Goal: Information Seeking & Learning: Learn about a topic

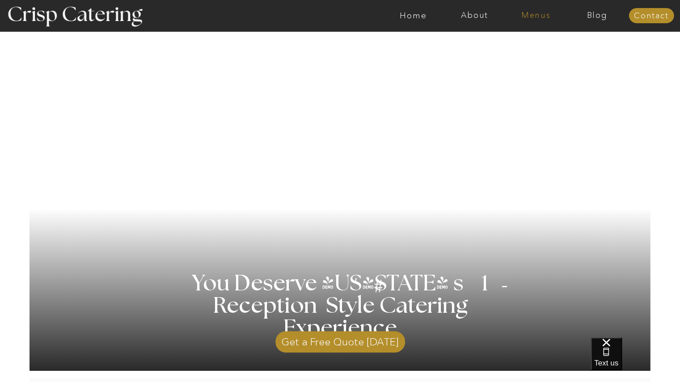
click at [537, 13] on nav "Menus" at bounding box center [535, 15] width 61 height 9
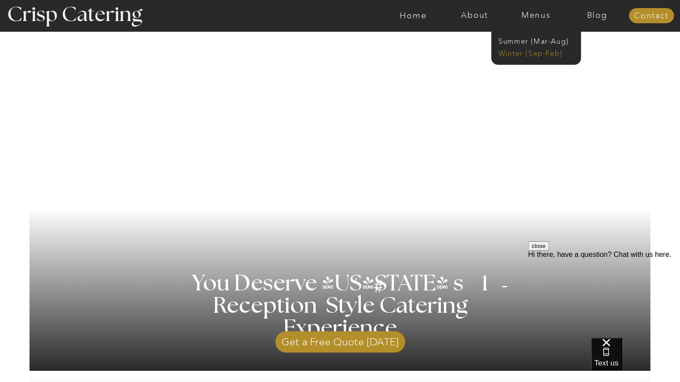
click at [528, 53] on nav "Winter (Sep-Feb)" at bounding box center [535, 52] width 73 height 8
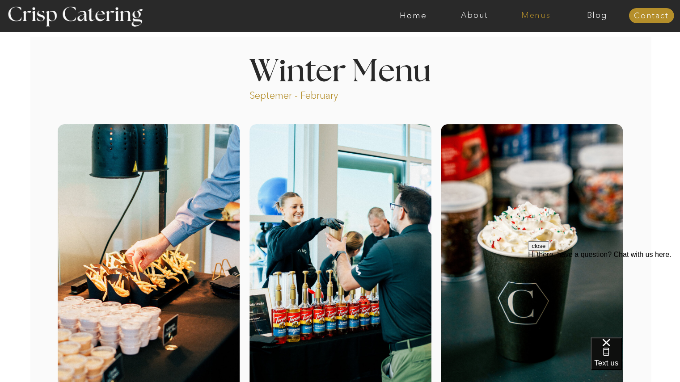
click at [542, 14] on nav "Menus" at bounding box center [535, 15] width 61 height 9
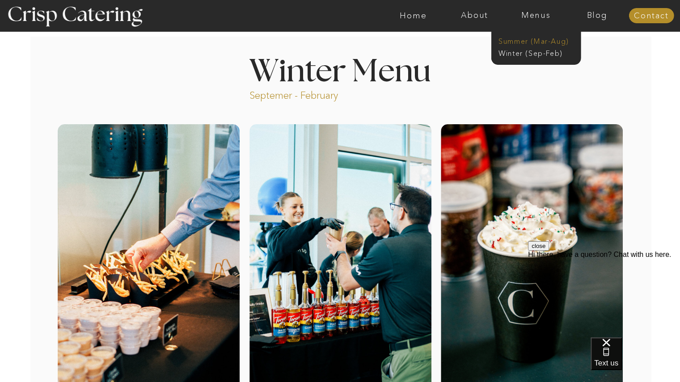
click at [540, 43] on nav "Summer (Mar-Aug)" at bounding box center [539, 40] width 80 height 8
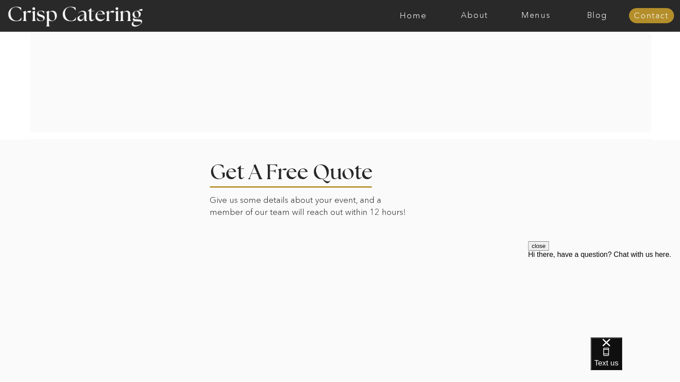
scroll to position [1832, 0]
